Goal: Task Accomplishment & Management: Manage account settings

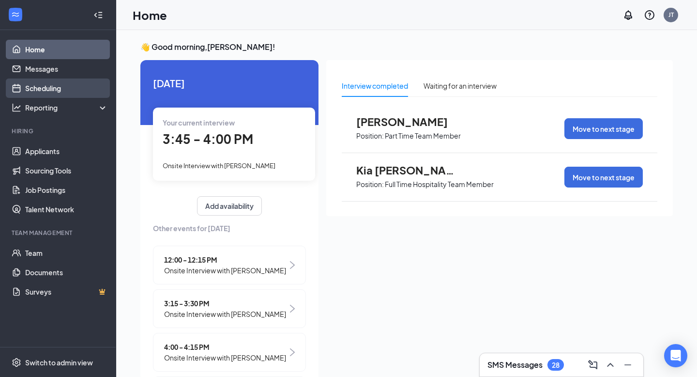
click at [45, 91] on link "Scheduling" at bounding box center [66, 87] width 83 height 19
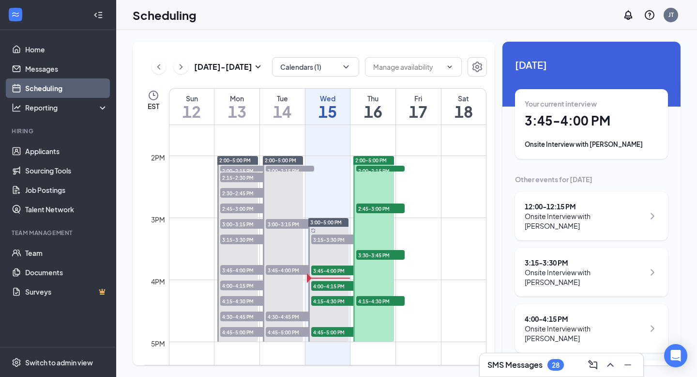
scroll to position [839, 0]
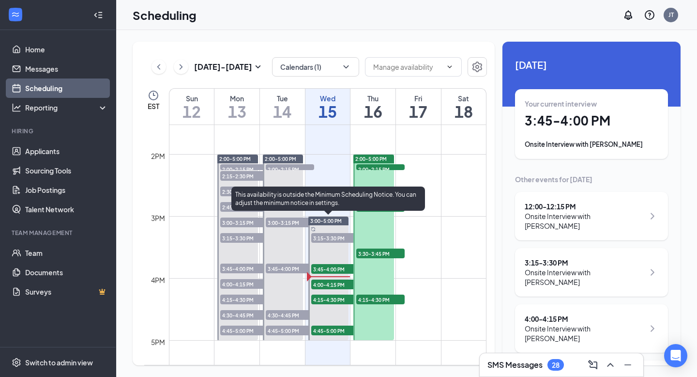
click at [335, 288] on span "4:00-4:15 PM" at bounding box center [335, 284] width 48 height 10
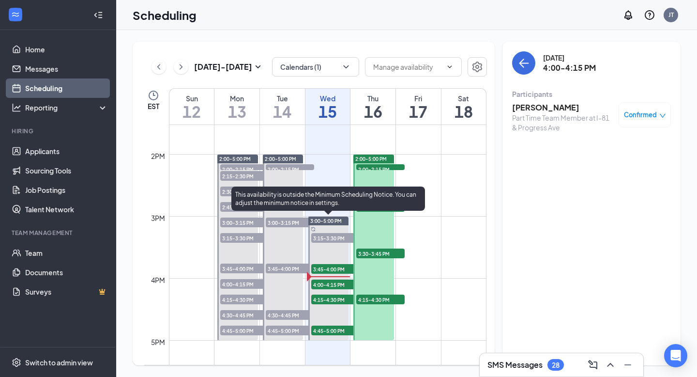
click at [332, 266] on span "3:45-4:00 PM" at bounding box center [335, 269] width 48 height 10
click at [331, 299] on span "4:15-4:30 PM" at bounding box center [335, 299] width 48 height 10
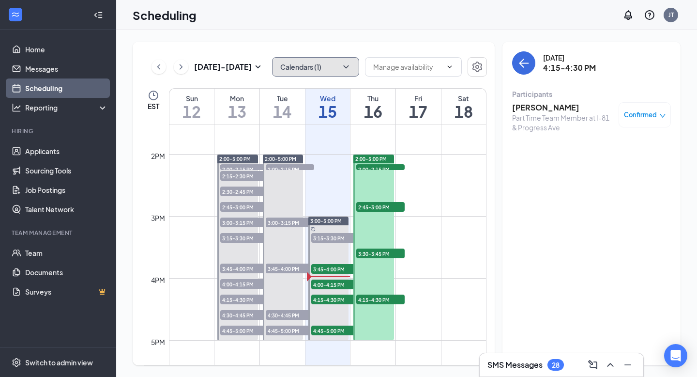
click at [347, 65] on icon "ChevronDown" at bounding box center [346, 67] width 10 height 10
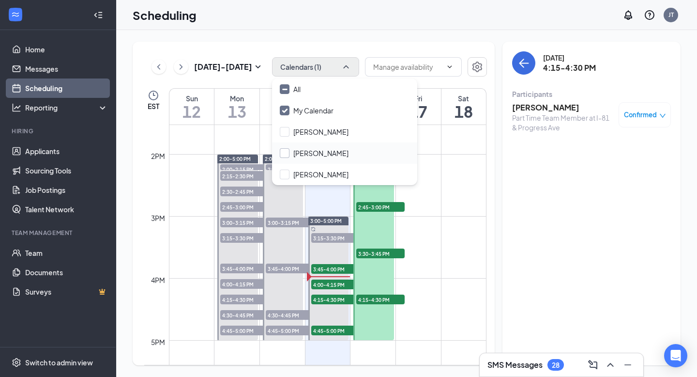
click at [292, 150] on input "[PERSON_NAME]" at bounding box center [314, 153] width 69 height 10
checkbox input "true"
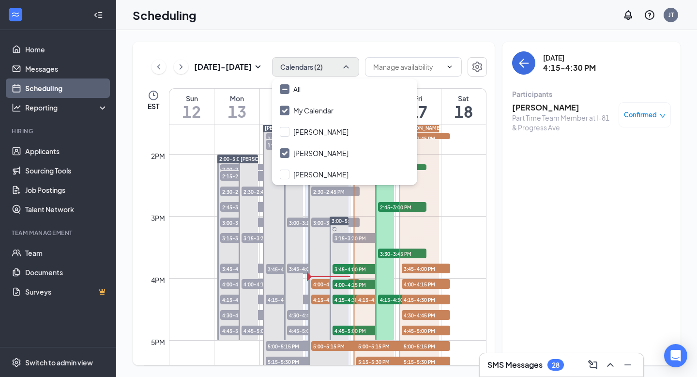
click at [363, 300] on span "4:15-4:30 PM" at bounding box center [380, 299] width 48 height 10
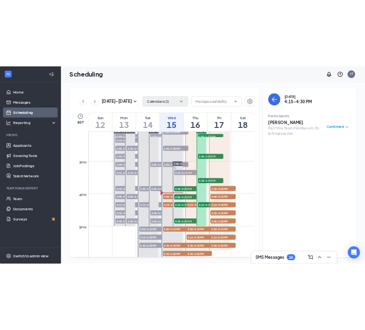
scroll to position [875, 0]
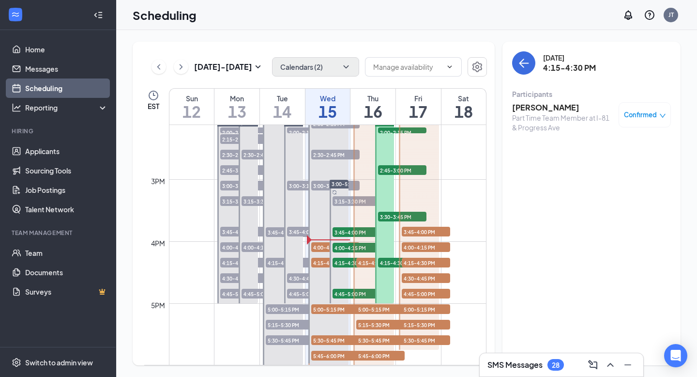
click at [372, 308] on span "5:00-5:15 PM" at bounding box center [380, 309] width 48 height 10
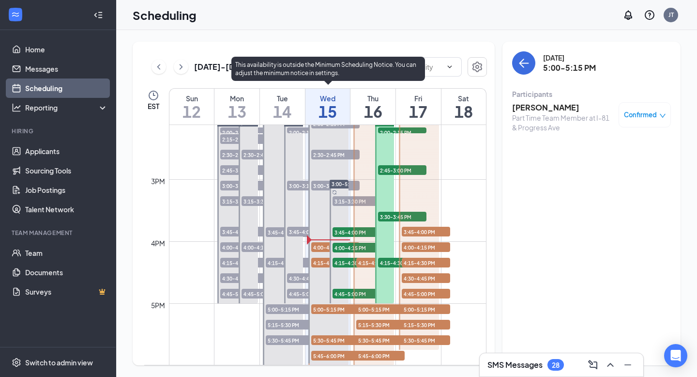
click at [322, 248] on span "4:00-4:15 PM" at bounding box center [335, 247] width 48 height 10
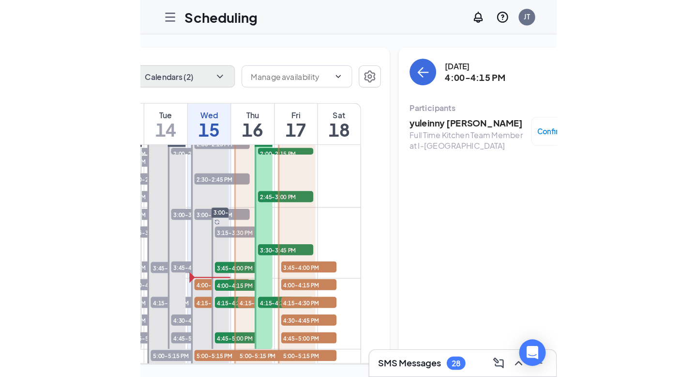
scroll to position [0, 131]
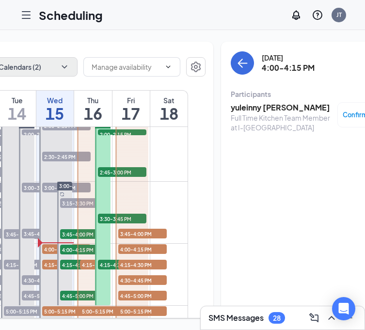
click at [237, 112] on h3 "yuleinny [PERSON_NAME]" at bounding box center [281, 107] width 102 height 11
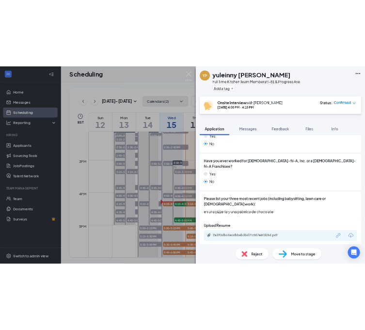
scroll to position [352, 0]
